Goal: Check status: Check status

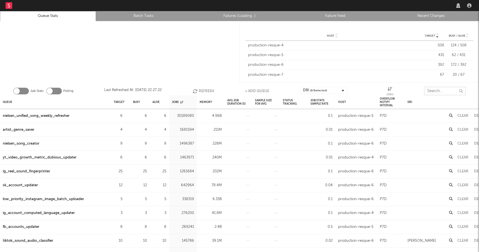
click at [431, 91] on input "text" at bounding box center [445, 91] width 42 height 8
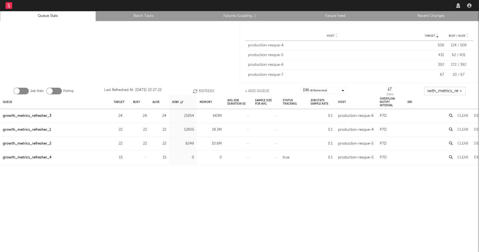
scroll to position [0, 6]
type input "growth_metrics_ref"
click at [117, 100] on div "Target" at bounding box center [119, 102] width 11 height 12
click at [6, 100] on div "Queue" at bounding box center [7, 102] width 9 height 12
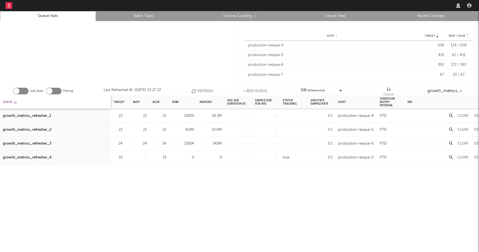
click at [6, 100] on div "Queue" at bounding box center [10, 102] width 14 height 12
click at [11, 99] on div "Queue" at bounding box center [10, 102] width 14 height 12
click at [201, 89] on button "Refresh" at bounding box center [202, 91] width 22 height 8
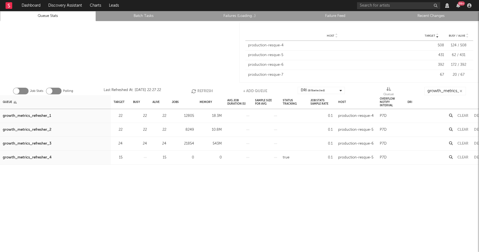
click at [40, 118] on div "growth_metrics_refresher_1" at bounding box center [27, 116] width 48 height 7
click at [39, 128] on div "growth_metrics_refresher_2" at bounding box center [27, 129] width 49 height 7
click at [37, 143] on div "growth_metrics_refresher_3" at bounding box center [27, 143] width 49 height 7
